Goal: Information Seeking & Learning: Learn about a topic

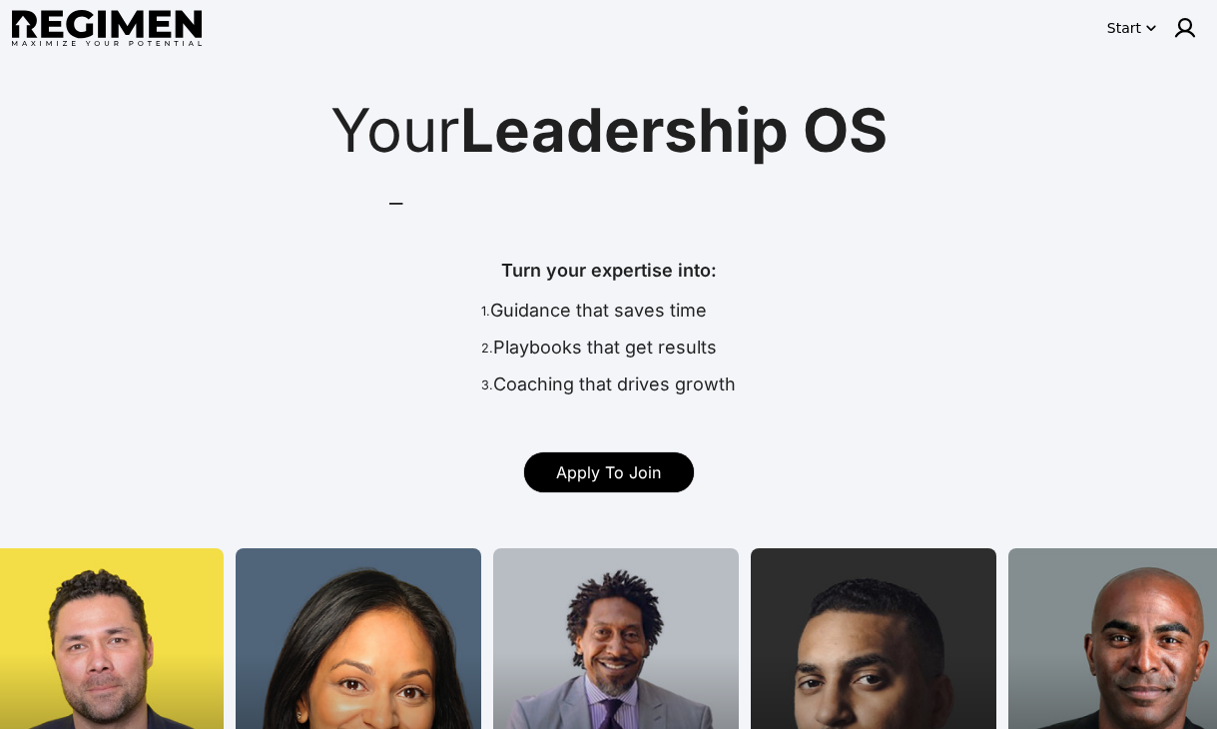
click at [1170, 11] on div at bounding box center [1185, 28] width 40 height 40
click at [1208, 53] on header "Start" at bounding box center [608, 28] width 1217 height 56
click at [1182, 31] on img at bounding box center [1185, 28] width 24 height 24
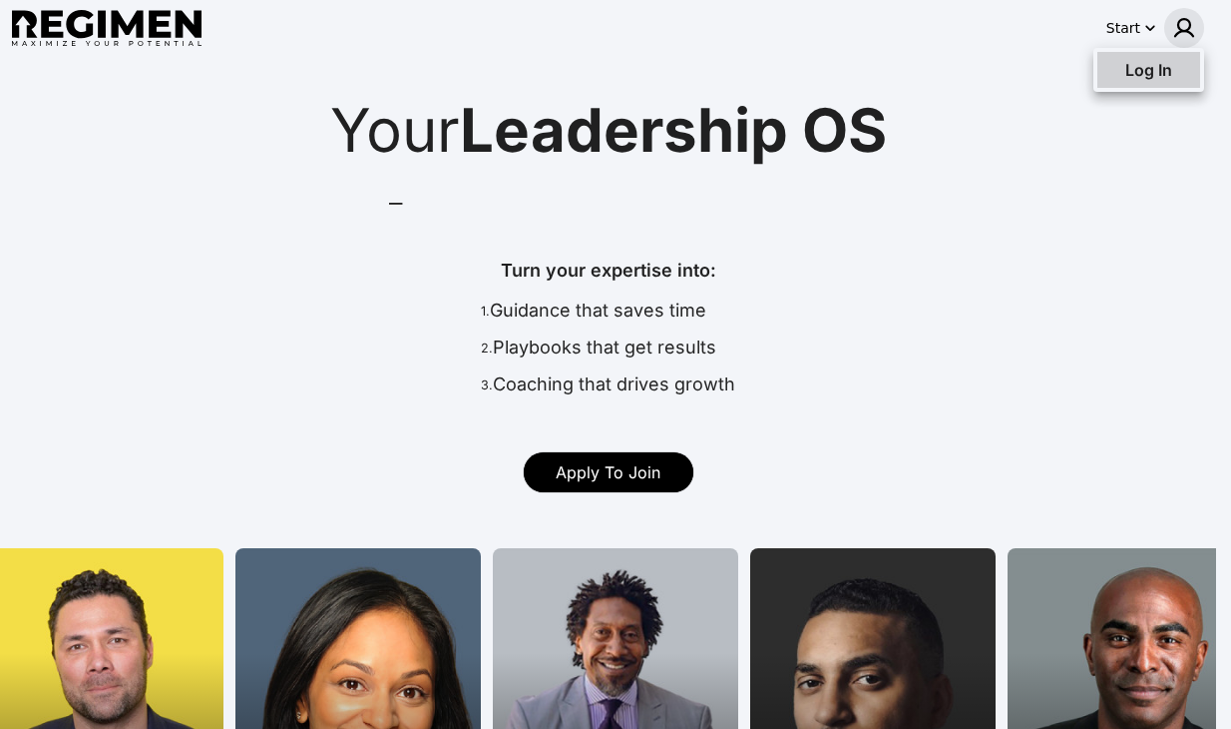
click at [1166, 74] on span "Log In" at bounding box center [1149, 70] width 47 height 20
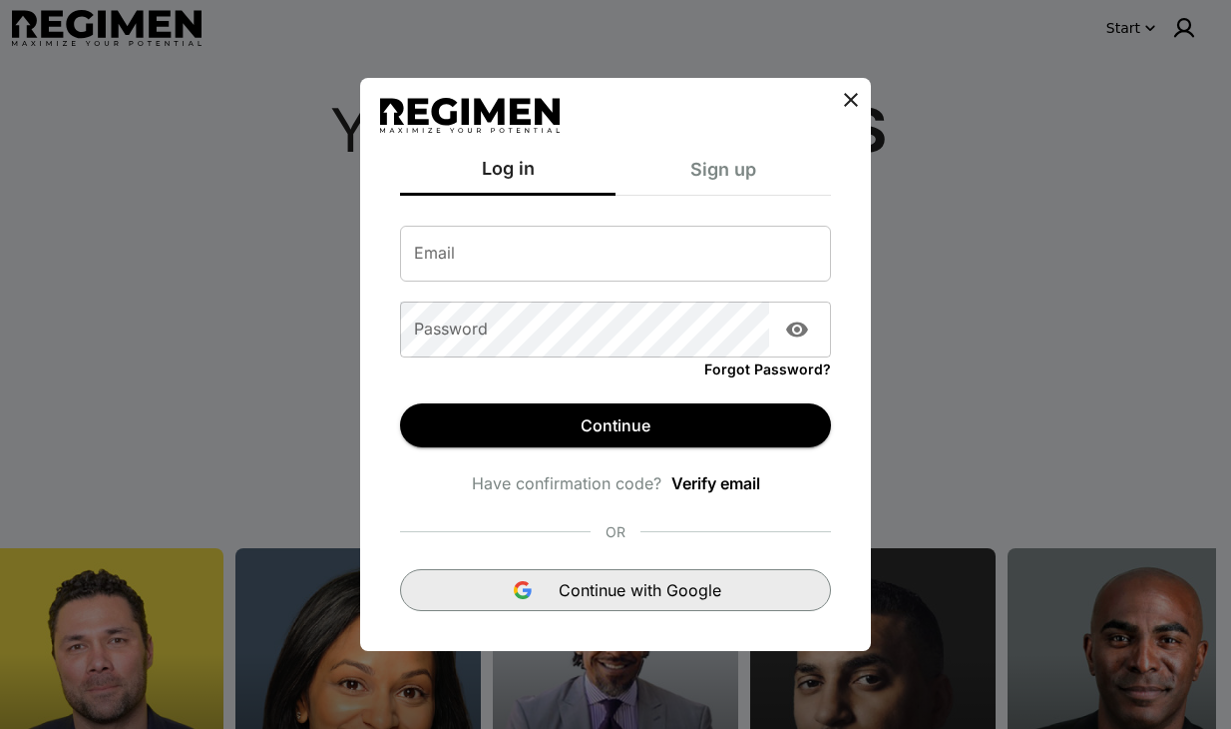
click at [700, 607] on button "Continue with Google" at bounding box center [615, 590] width 431 height 42
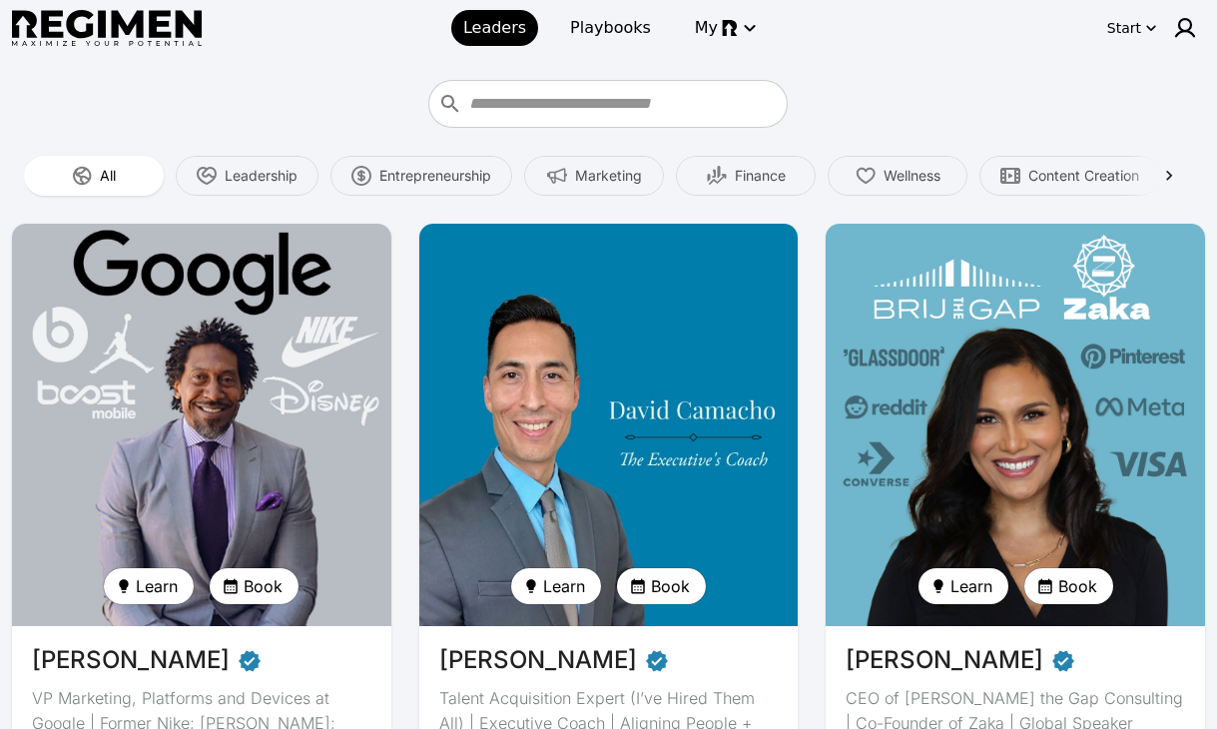
click at [318, 335] on img at bounding box center [201, 425] width 390 height 414
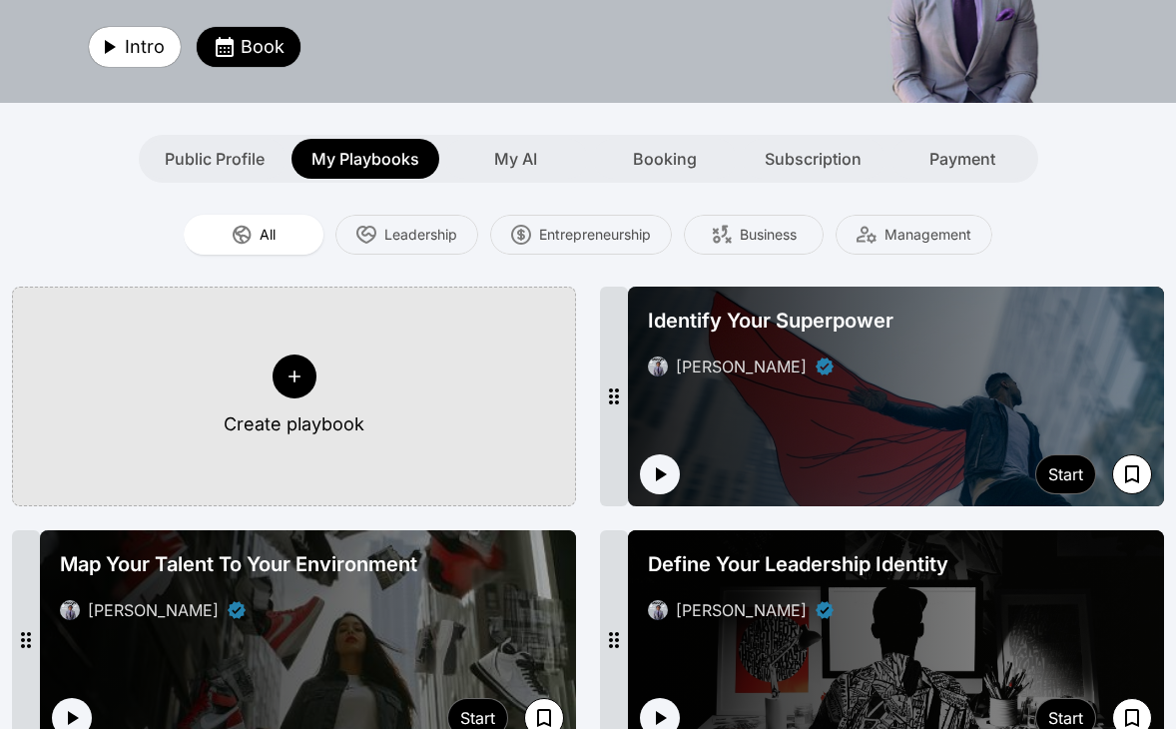
scroll to position [185, 0]
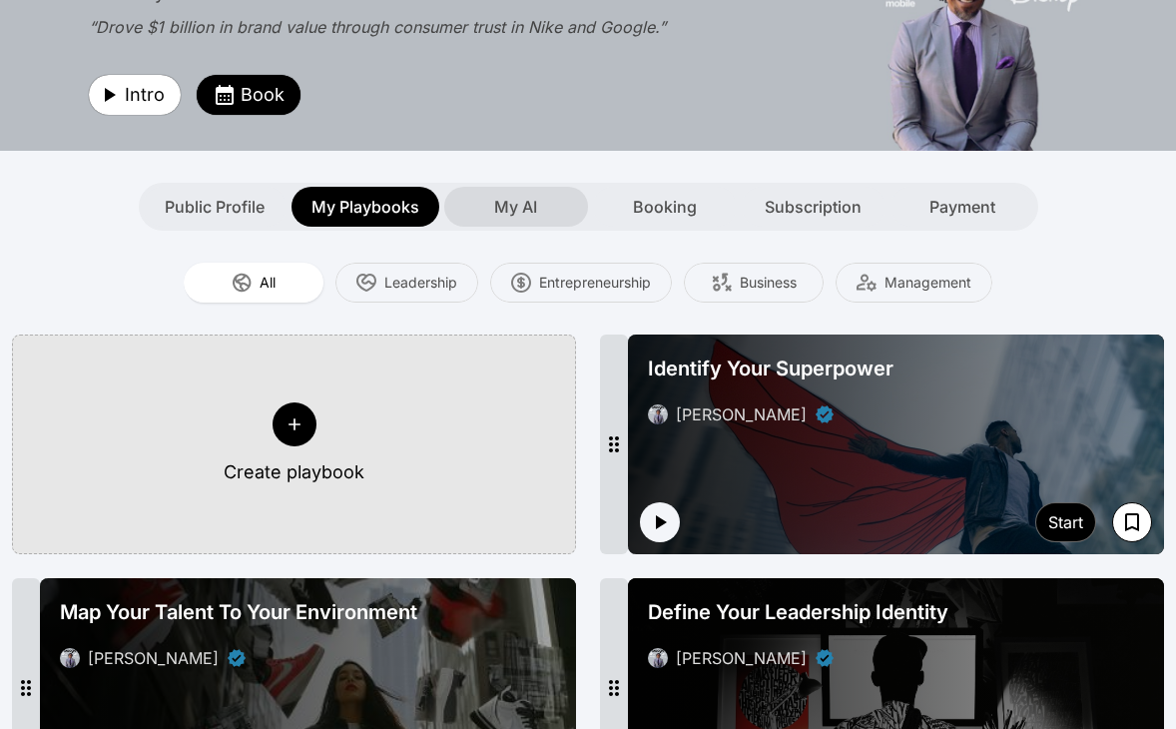
click at [495, 216] on span "My AI" at bounding box center [515, 207] width 43 height 24
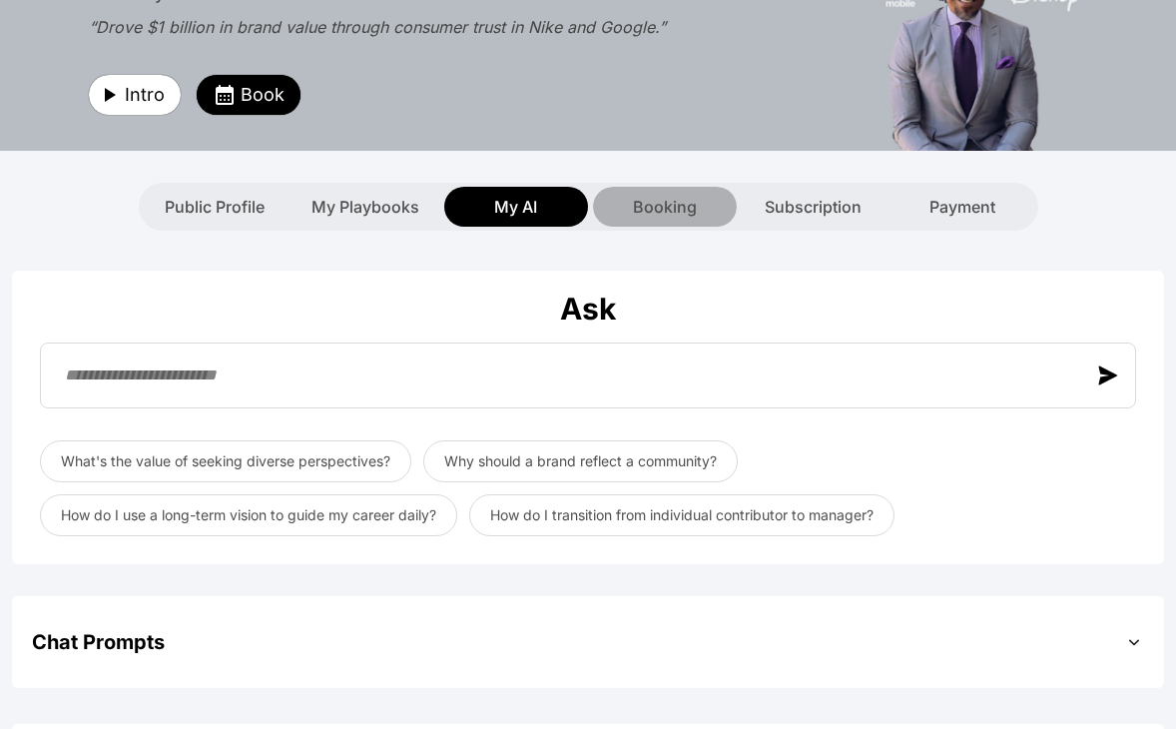
click at [653, 215] on span "Booking" at bounding box center [665, 207] width 64 height 24
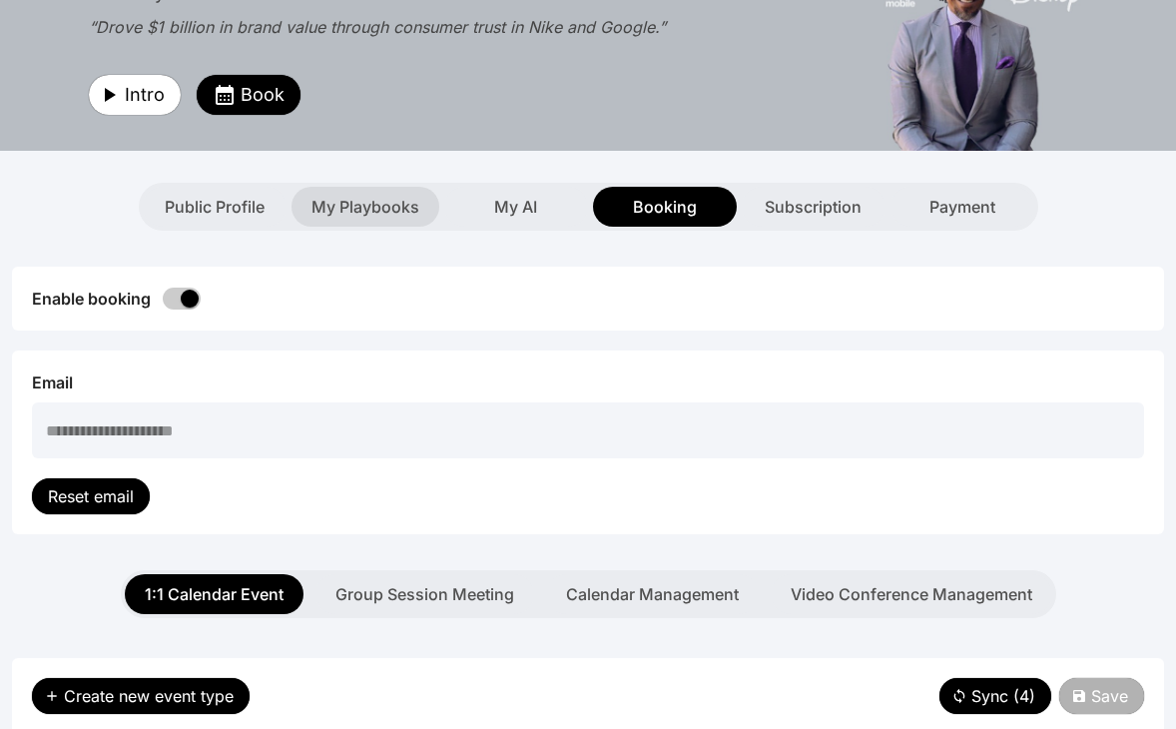
click at [340, 209] on span "My Playbooks" at bounding box center [365, 207] width 108 height 24
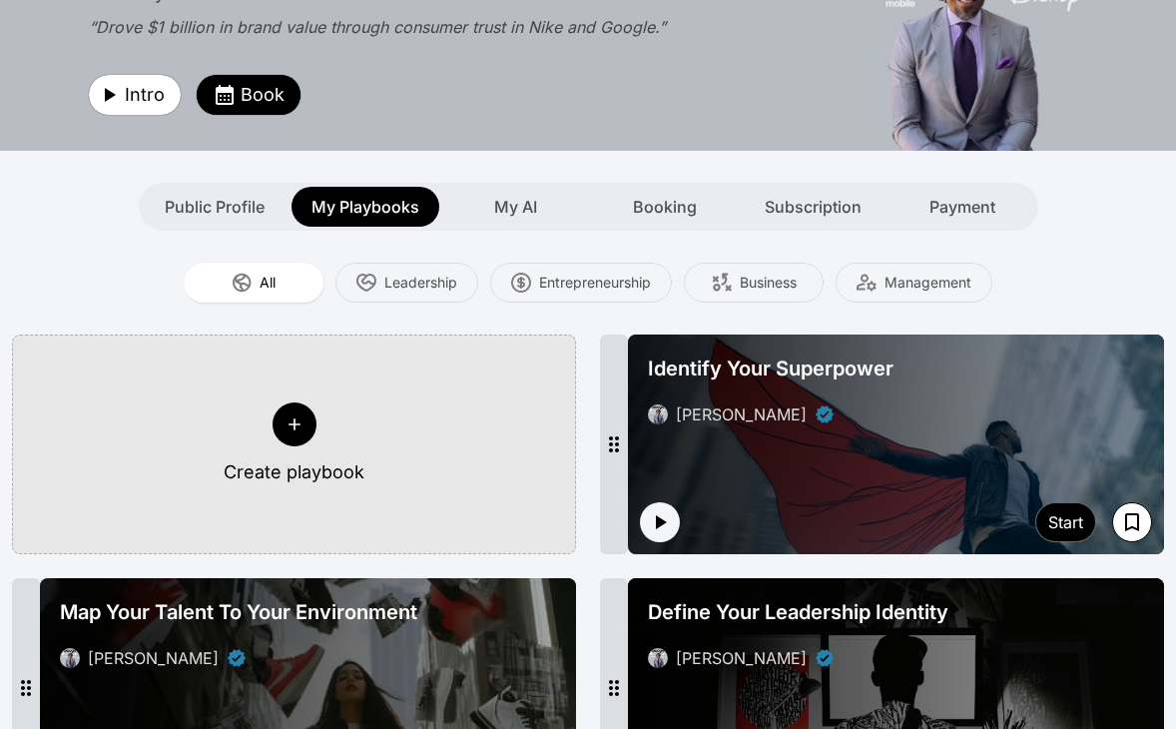
click at [1099, 226] on div "Public Profile My Playbooks My AI Booking Subscription Payment" at bounding box center [588, 207] width 1176 height 48
click at [373, 267] on div "Leadership" at bounding box center [406, 282] width 143 height 40
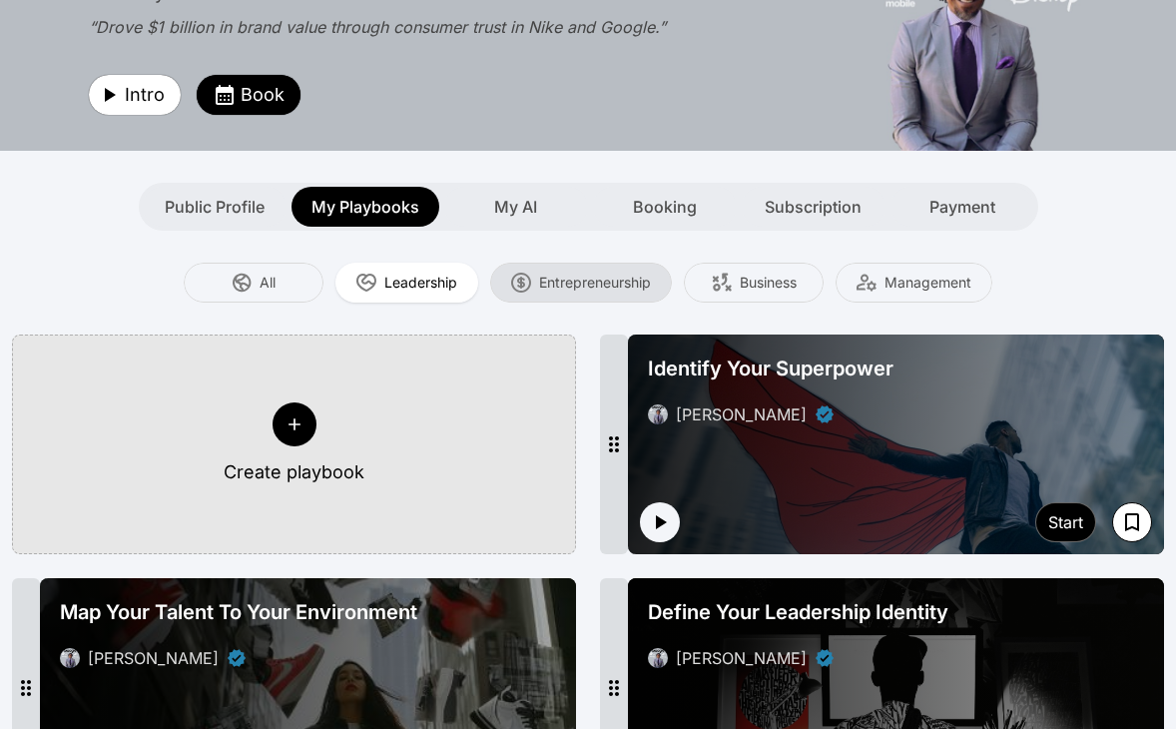
click at [583, 282] on span "Entrepreneurship" at bounding box center [595, 282] width 112 height 20
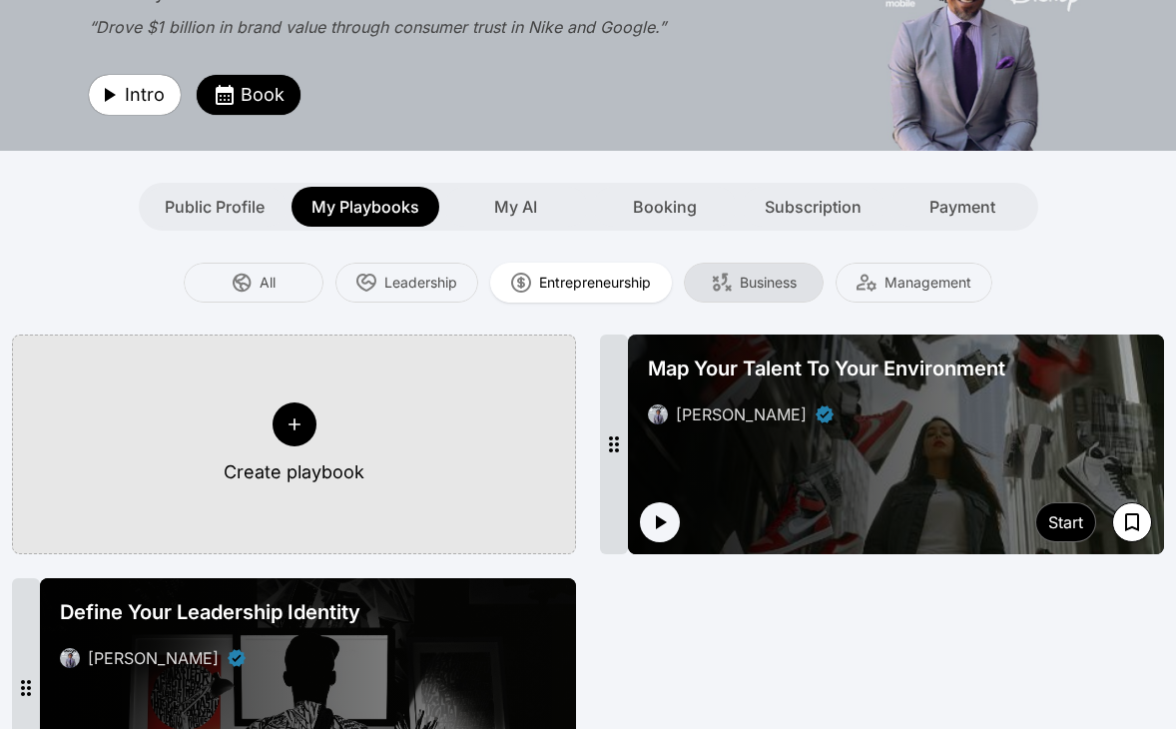
click at [787, 282] on span "Business" at bounding box center [767, 282] width 57 height 20
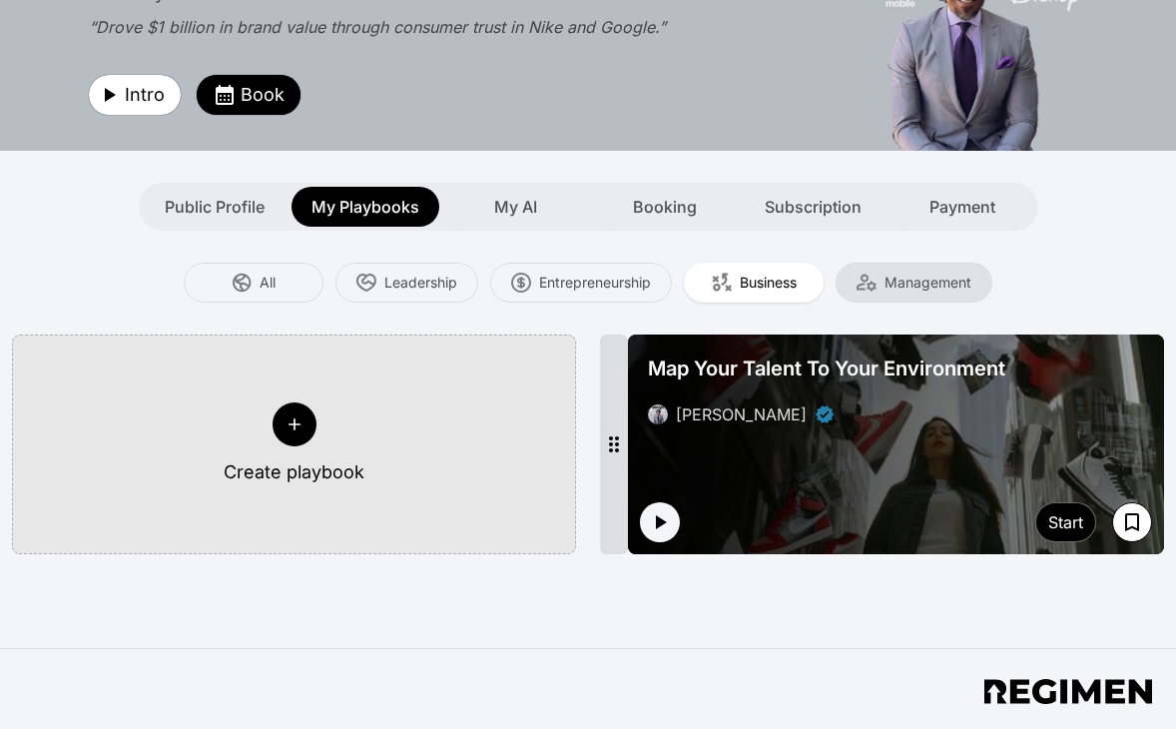
click at [896, 281] on span "Management" at bounding box center [927, 282] width 87 height 20
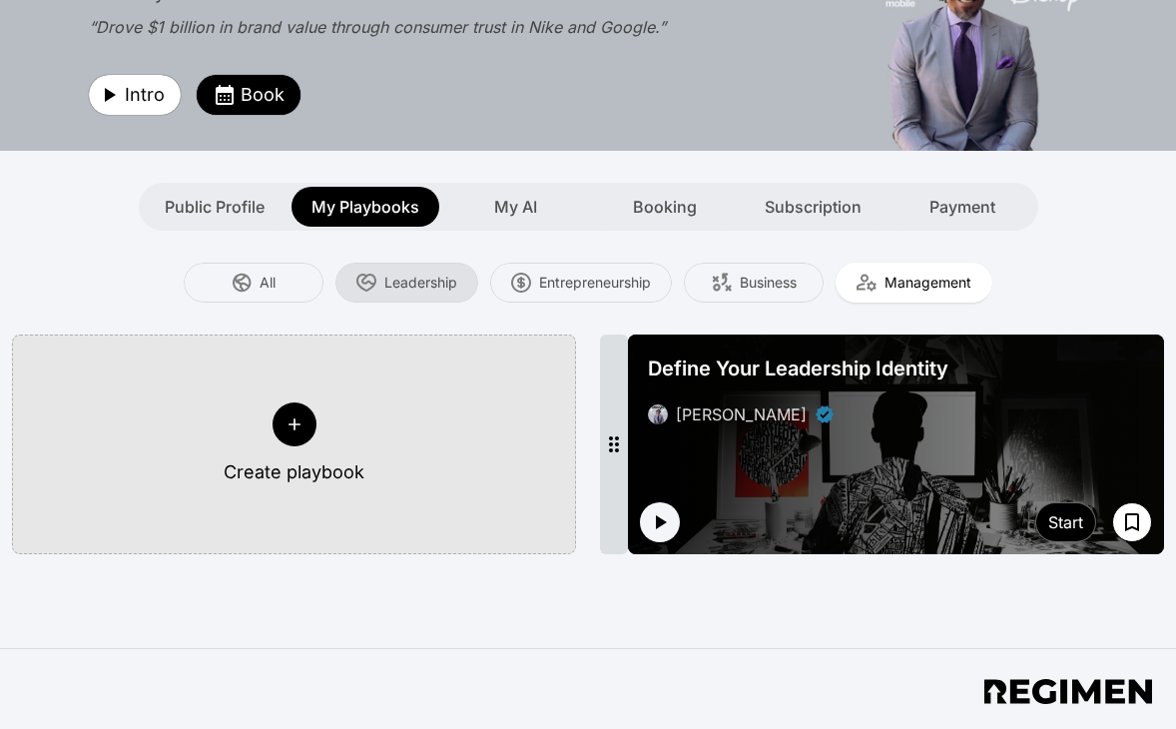
click at [405, 276] on span "Leadership" at bounding box center [420, 282] width 73 height 20
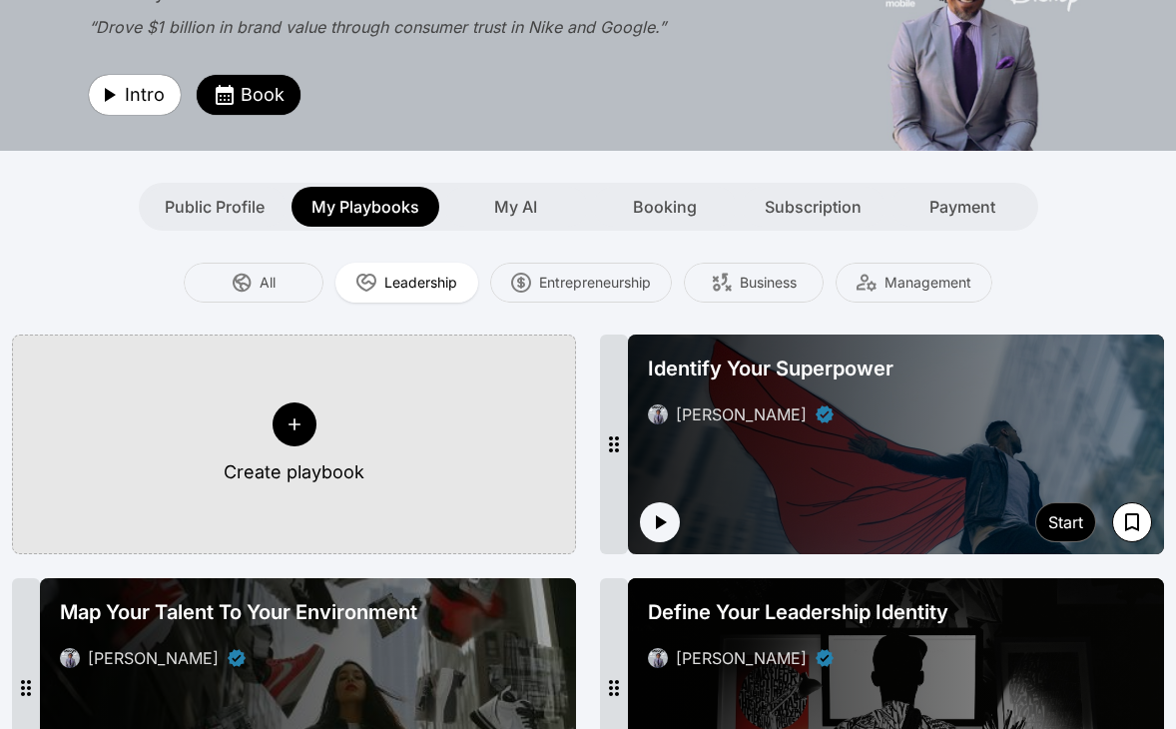
click at [1052, 274] on div "All Leadership Entrepreneurship Business Management" at bounding box center [588, 282] width 1176 height 48
click at [259, 274] on div "All" at bounding box center [254, 282] width 140 height 40
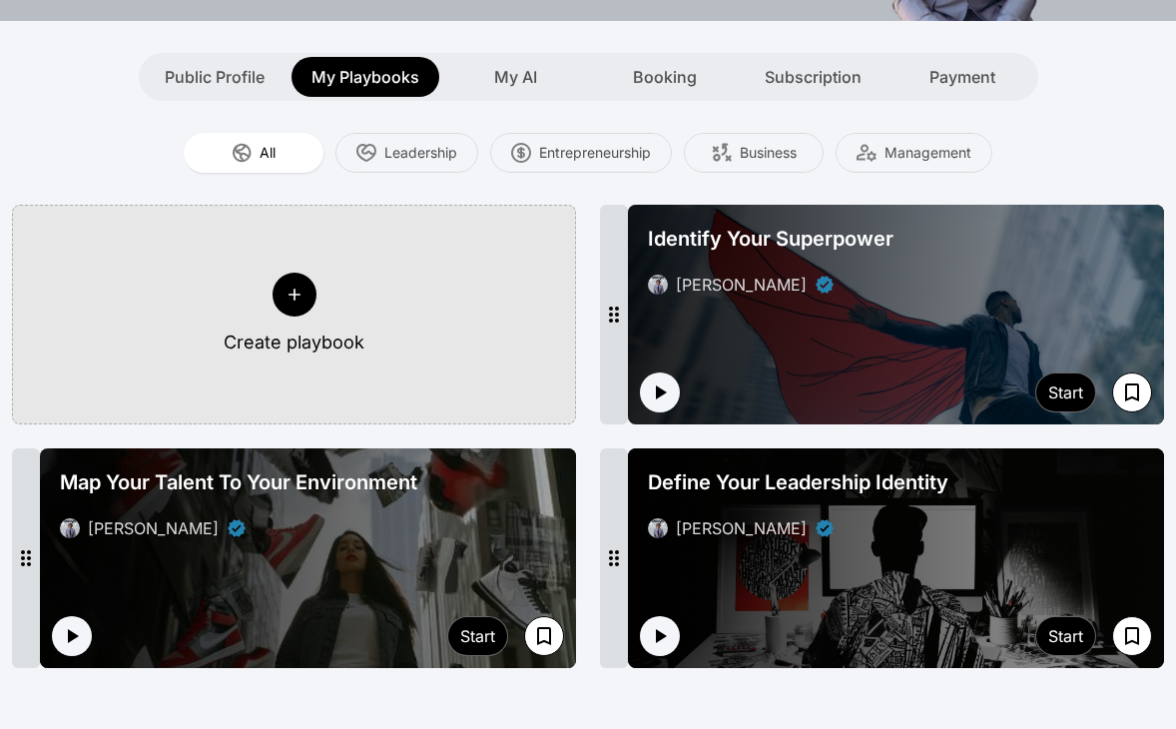
scroll to position [44, 0]
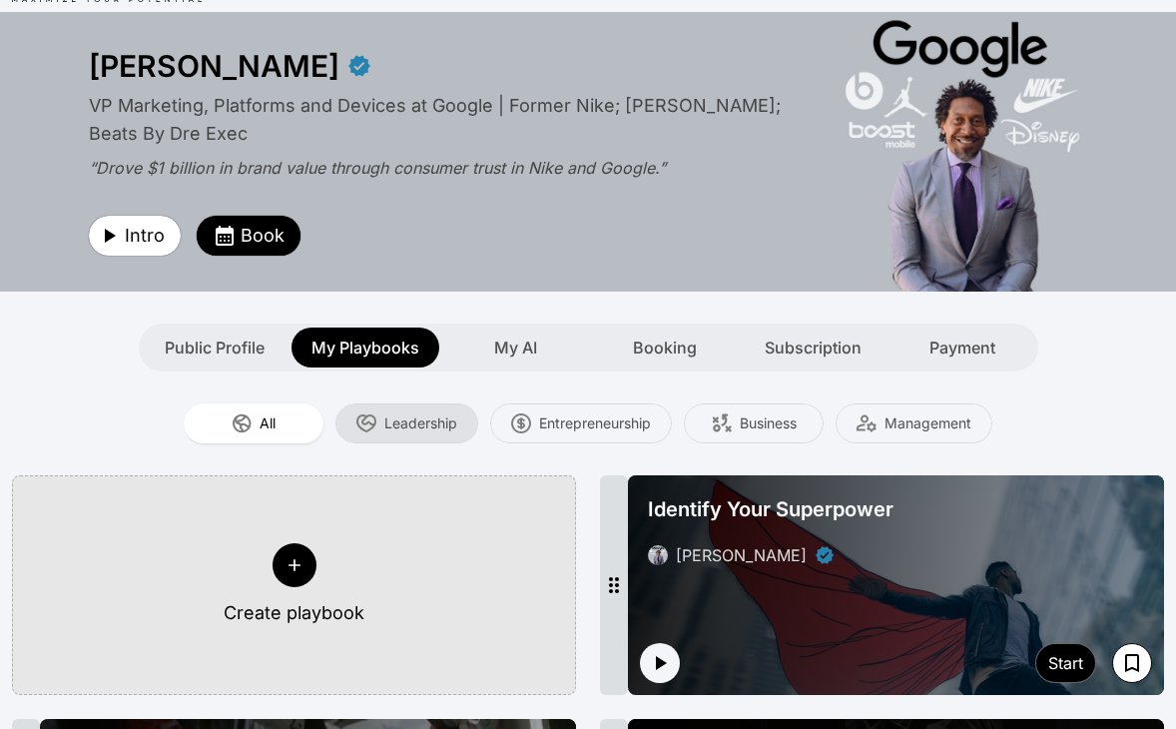
click at [421, 426] on span "Leadership" at bounding box center [420, 423] width 73 height 20
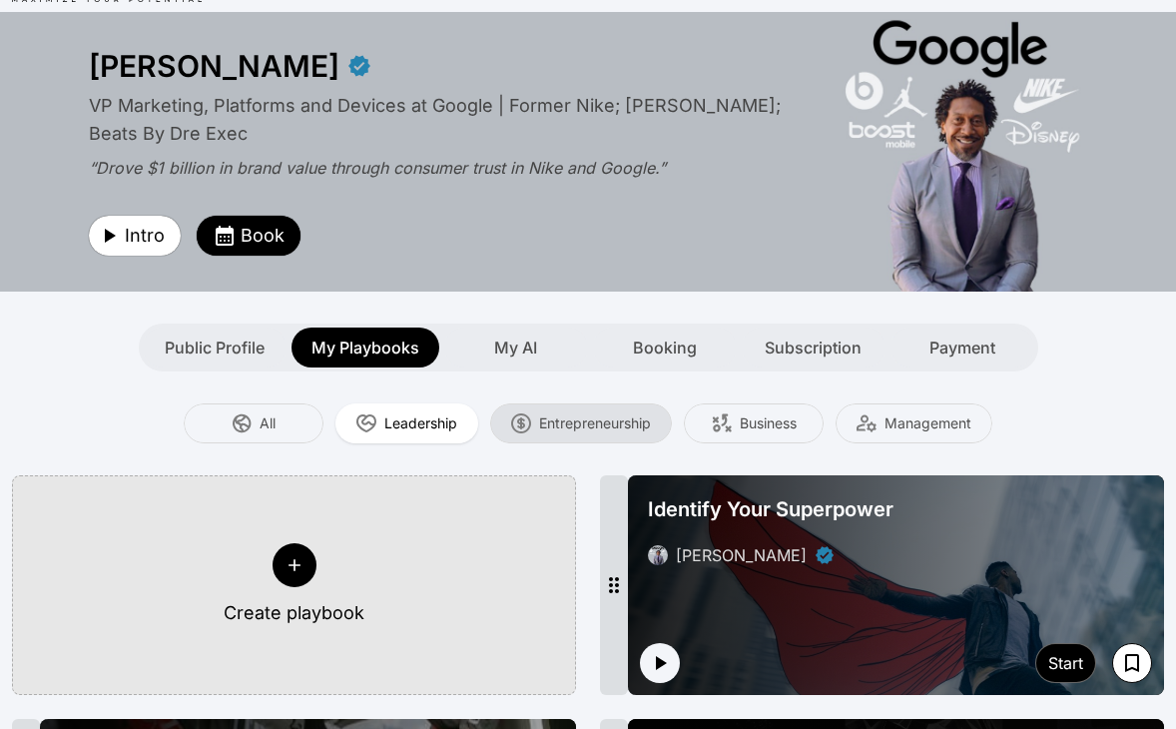
click at [622, 422] on span "Entrepreneurship" at bounding box center [595, 423] width 112 height 20
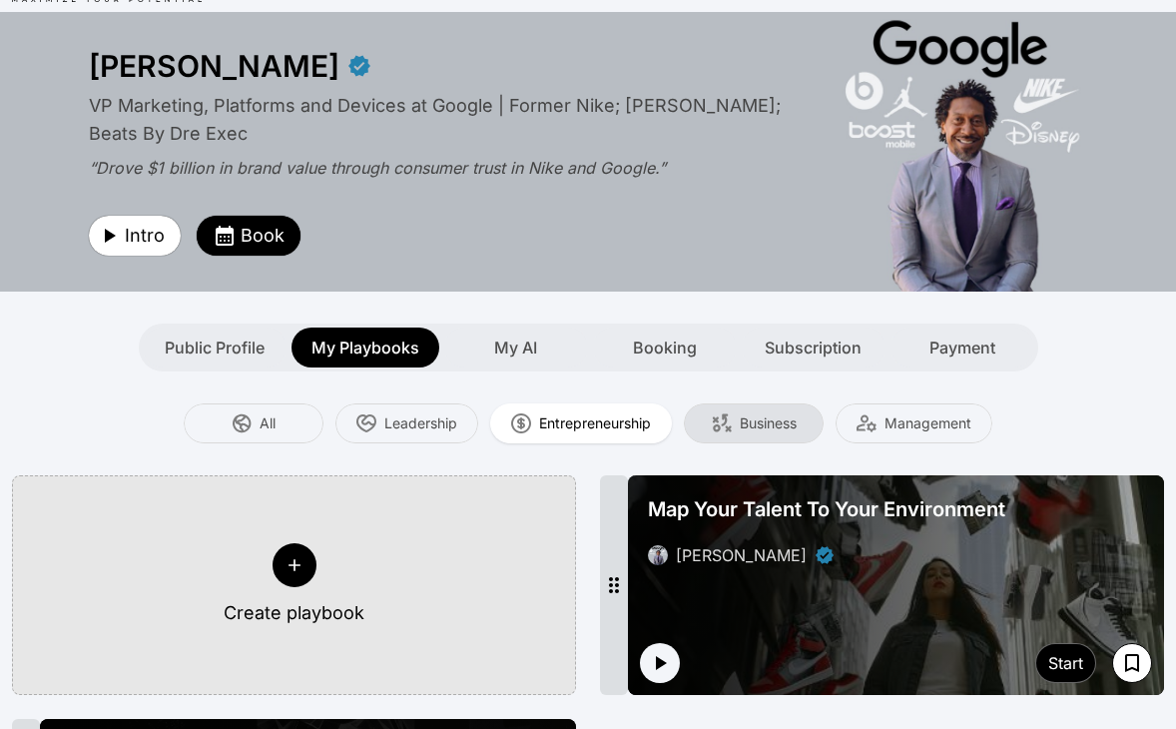
click at [808, 418] on div "Business" at bounding box center [754, 423] width 140 height 40
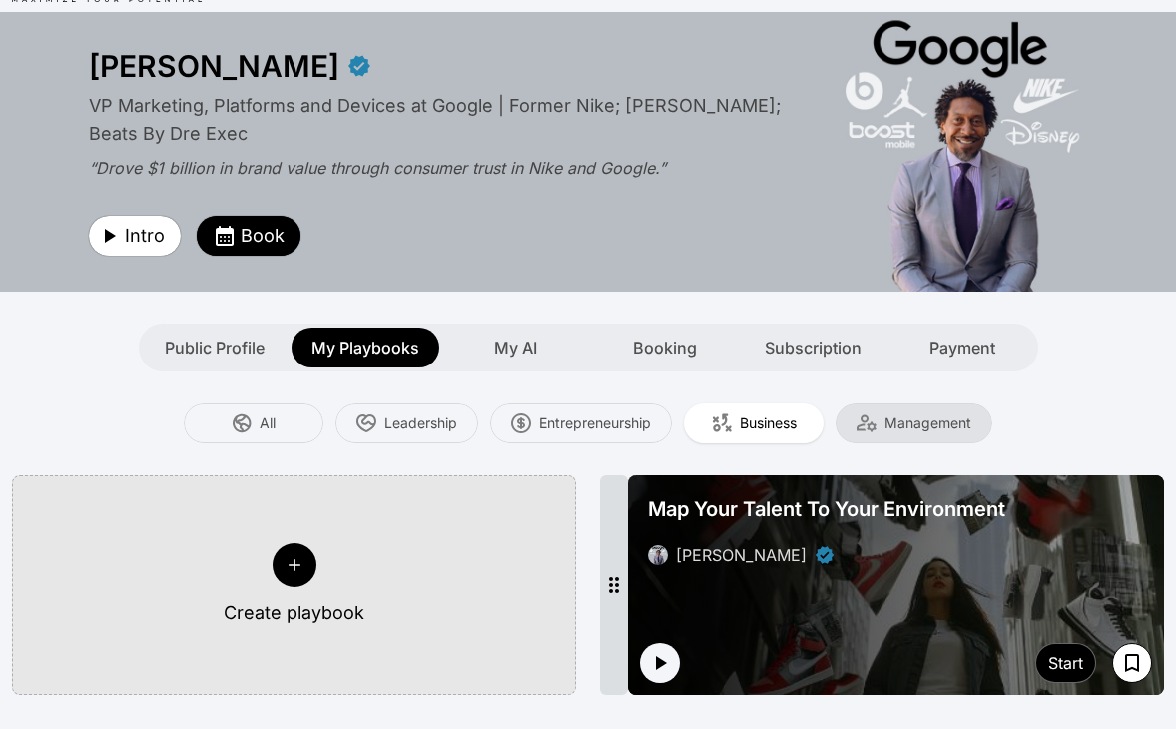
click at [954, 421] on span "Management" at bounding box center [927, 423] width 87 height 20
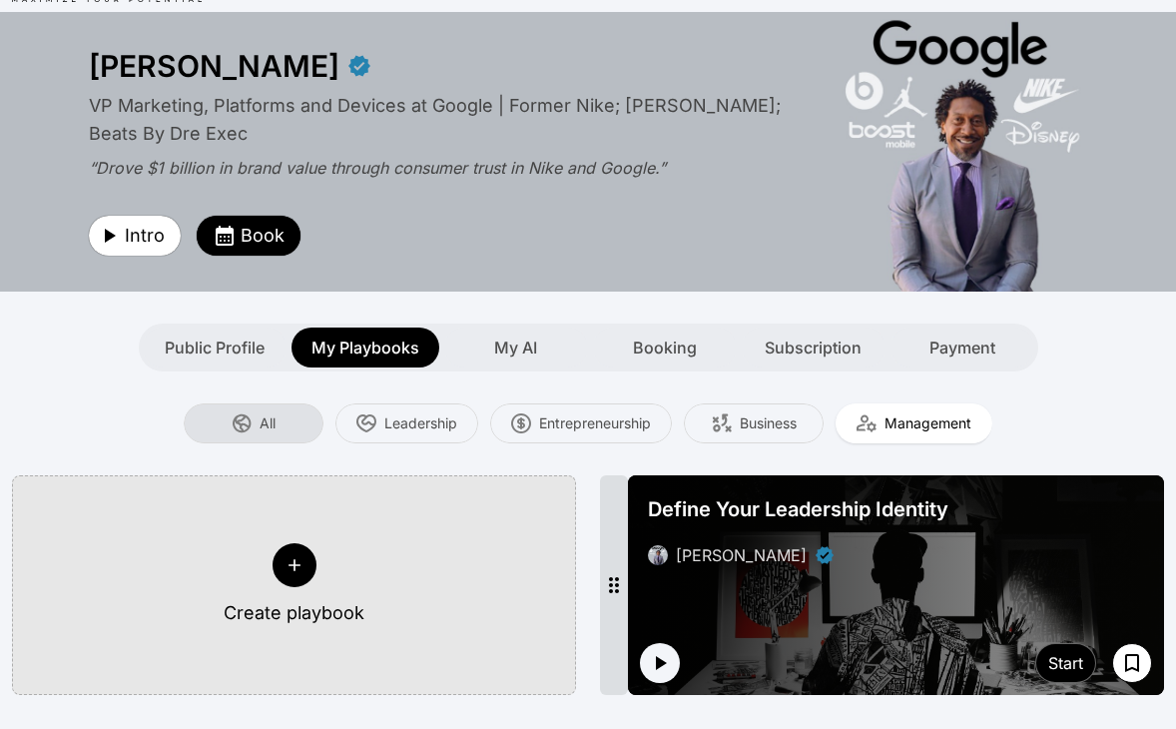
click at [227, 427] on div "All" at bounding box center [254, 423] width 140 height 40
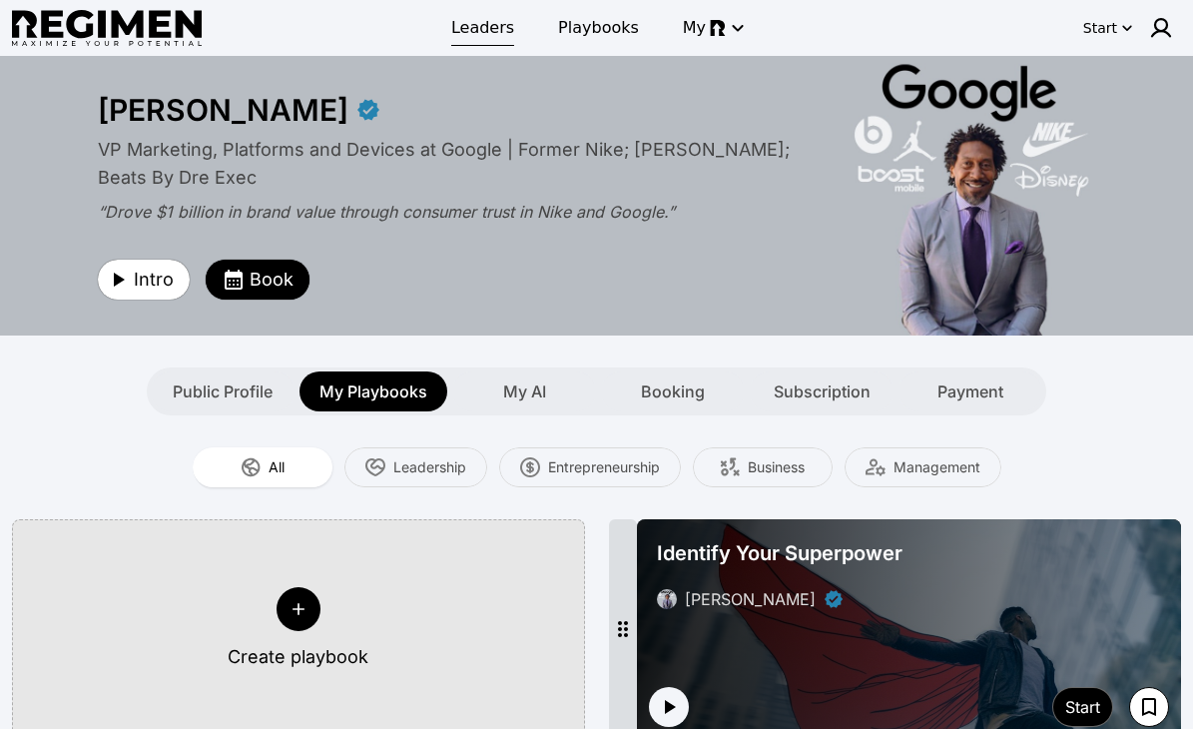
click at [501, 11] on link "Leaders" at bounding box center [482, 28] width 87 height 36
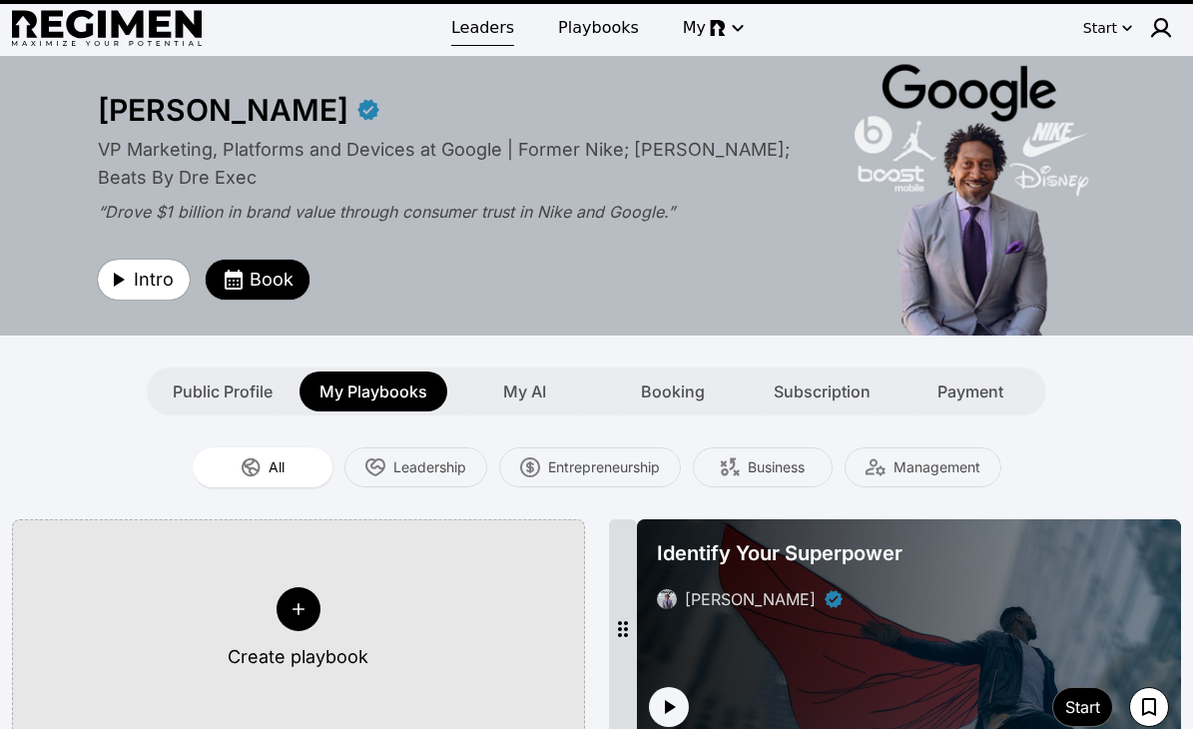
click at [491, 34] on span "Leaders" at bounding box center [482, 28] width 63 height 24
